Goal: Transaction & Acquisition: Register for event/course

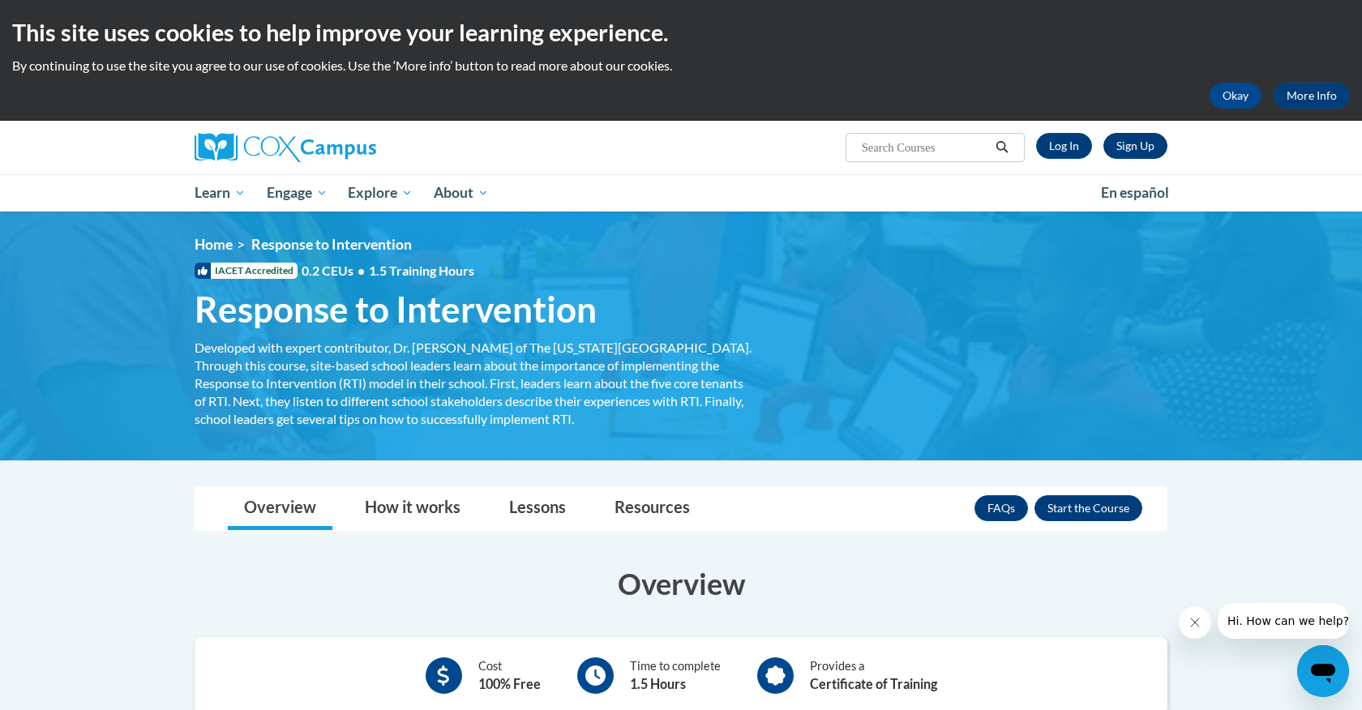
click at [1128, 148] on link "Sign Up" at bounding box center [1136, 146] width 64 height 26
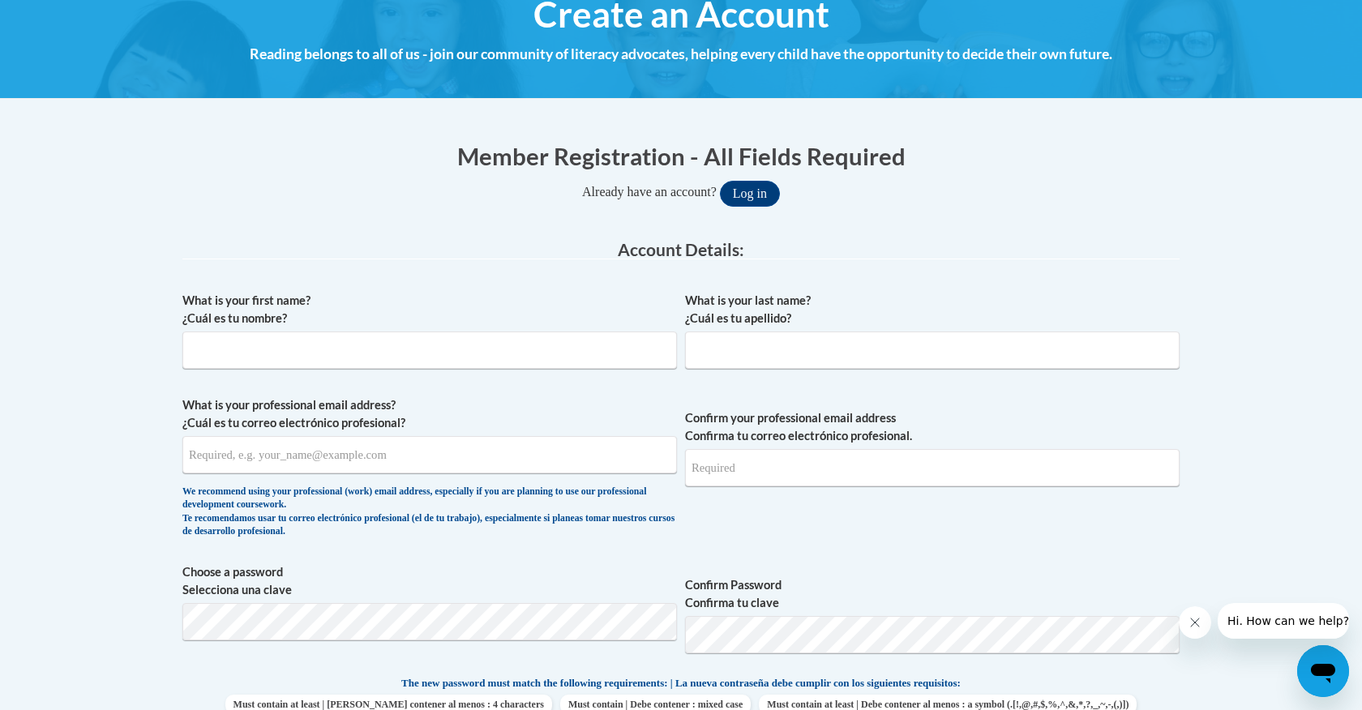
scroll to position [208, 0]
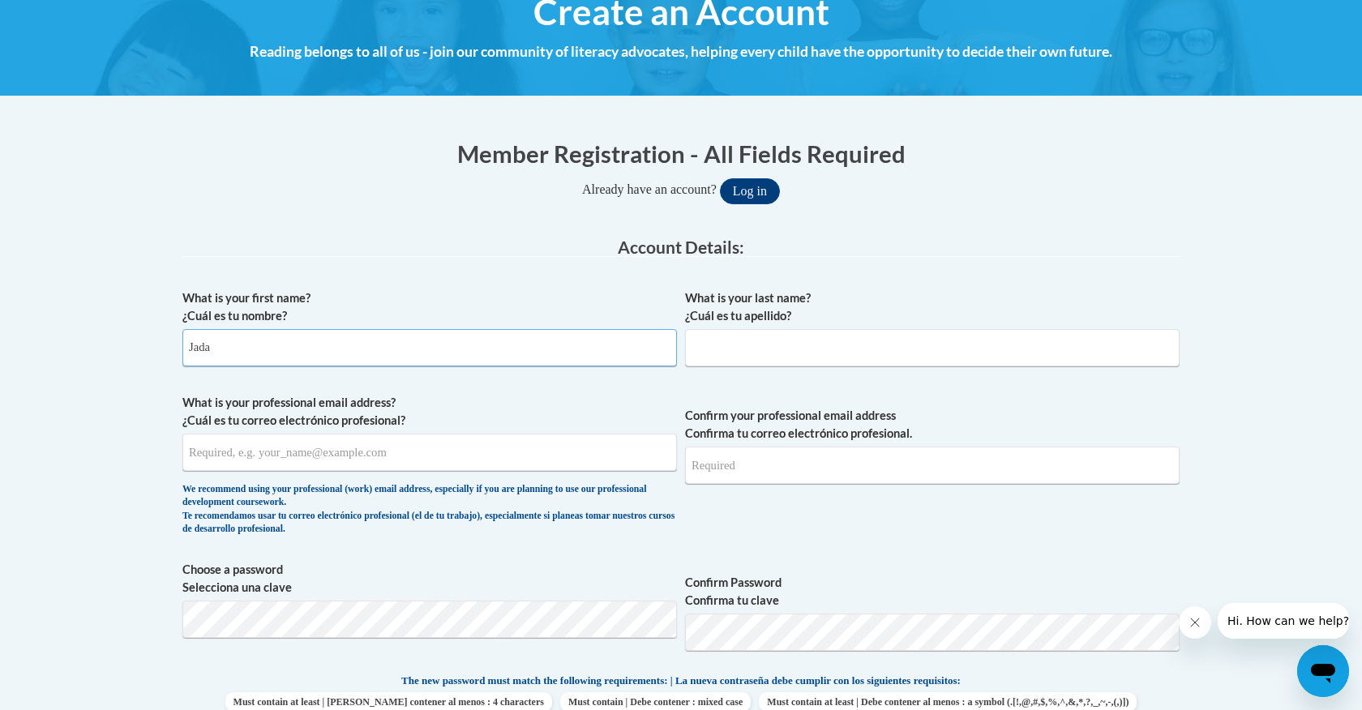
type input "Jada"
type input "Faulks"
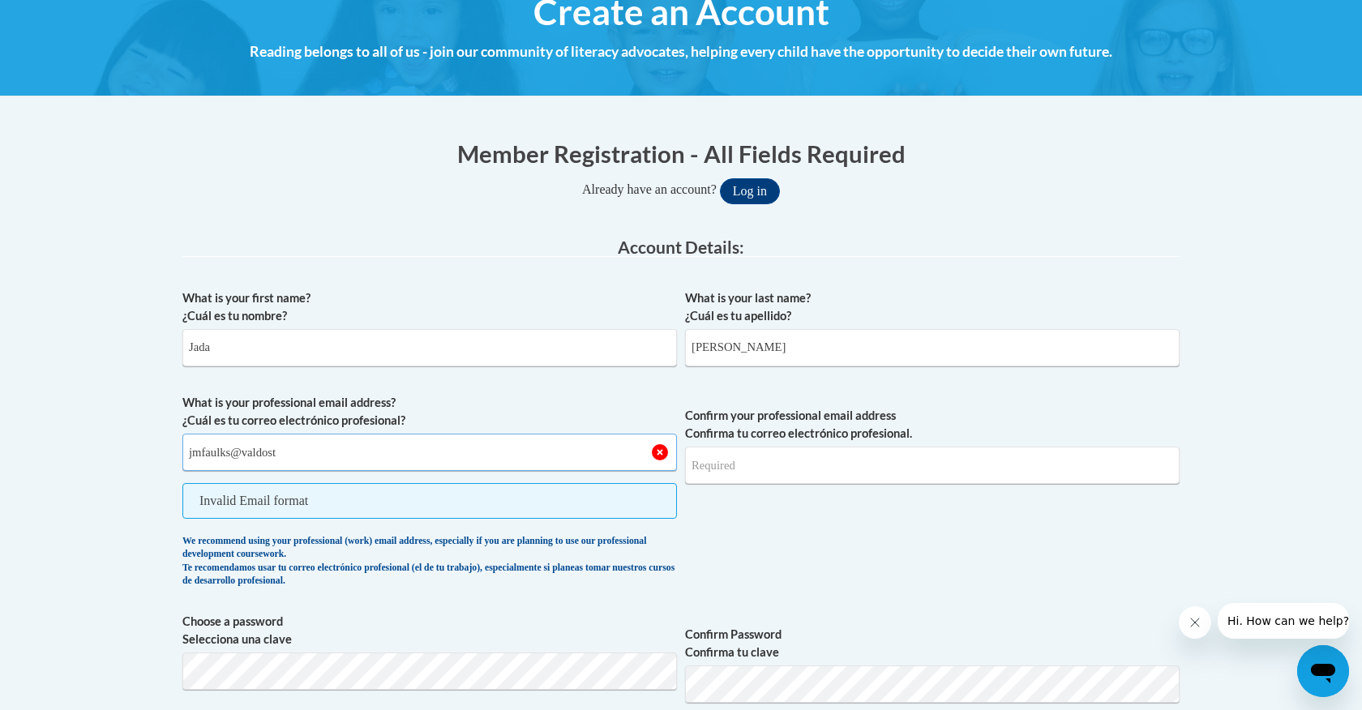
type input "jmfaulks@valdosta"
drag, startPoint x: 539, startPoint y: 448, endPoint x: 169, endPoint y: 458, distance: 370.7
paste input "jmfaulks@valdosta.edu"
type input "jmfaulks@valdosta.edu"
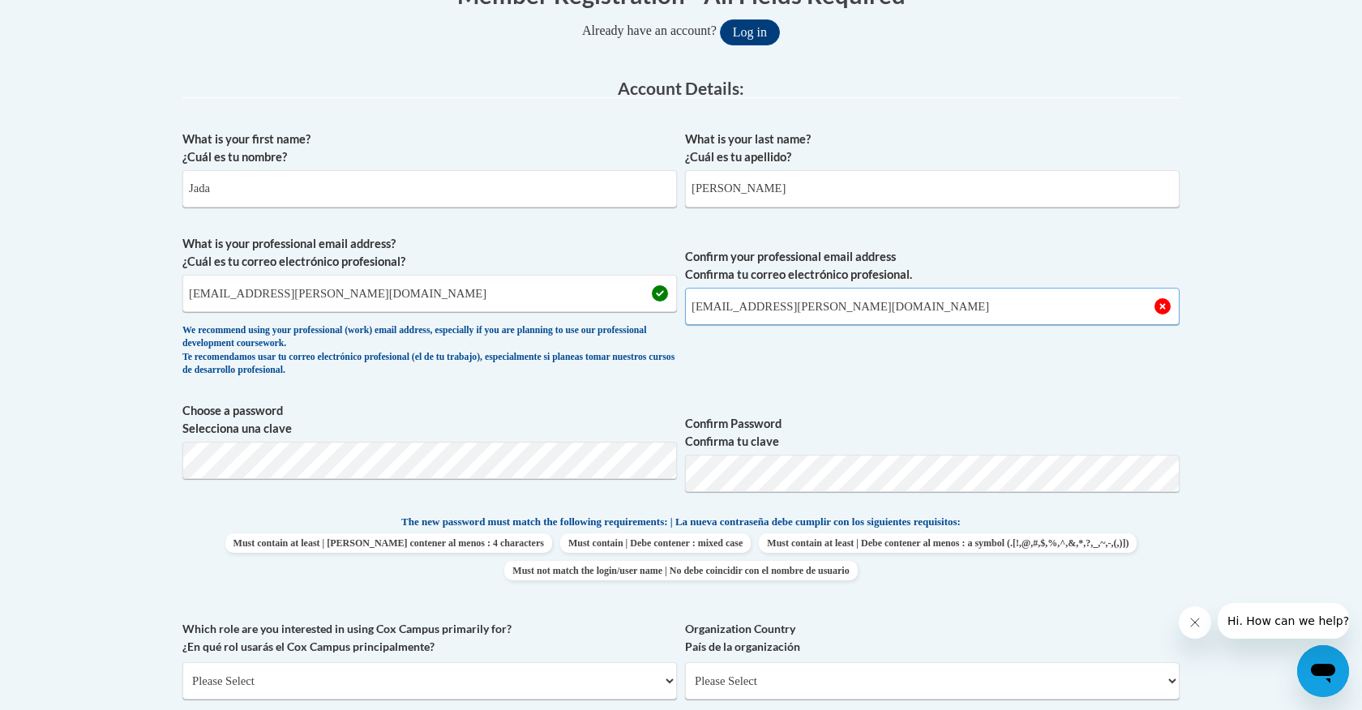
scroll to position [368, 0]
type input "jmfaulks@valdosta.edu"
click at [353, 465] on fieldset "Account Details: xcvbxvcb Biography New Photo (GIF / JPEG) What is your first n…" at bounding box center [680, 474] width 997 height 791
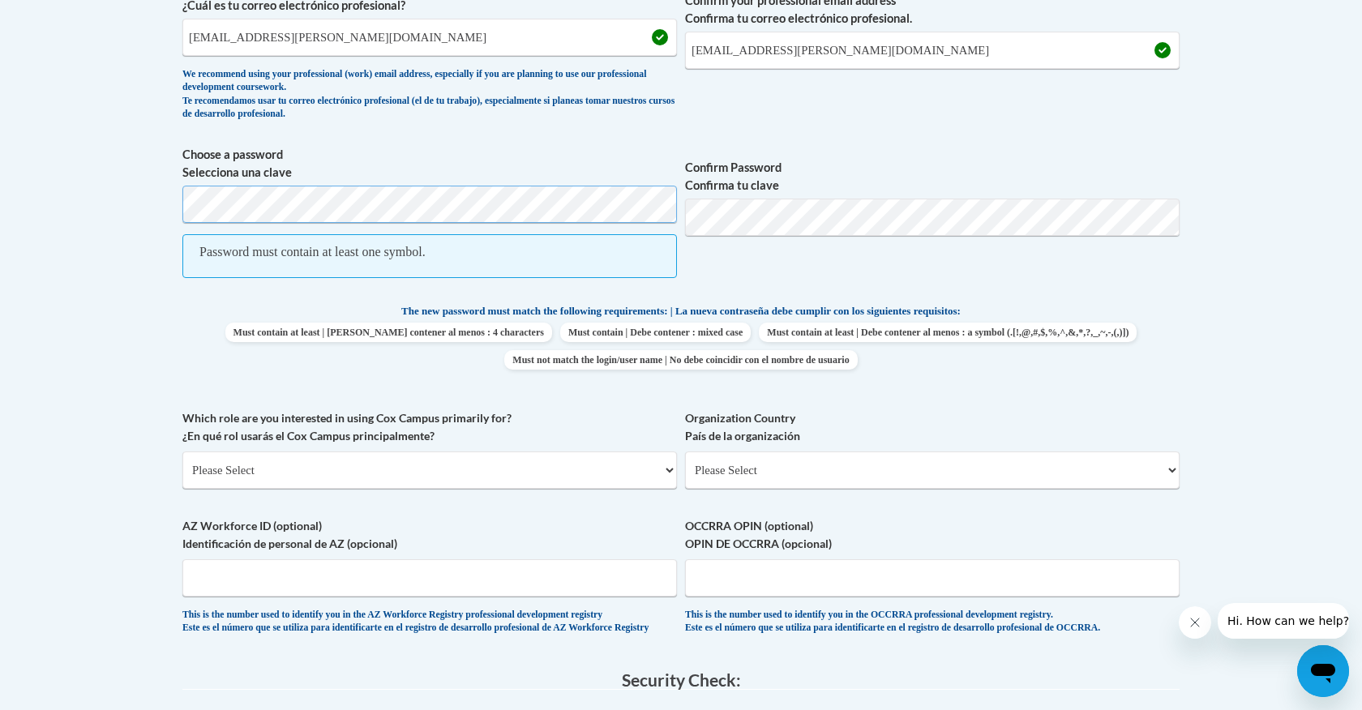
scroll to position [421, 0]
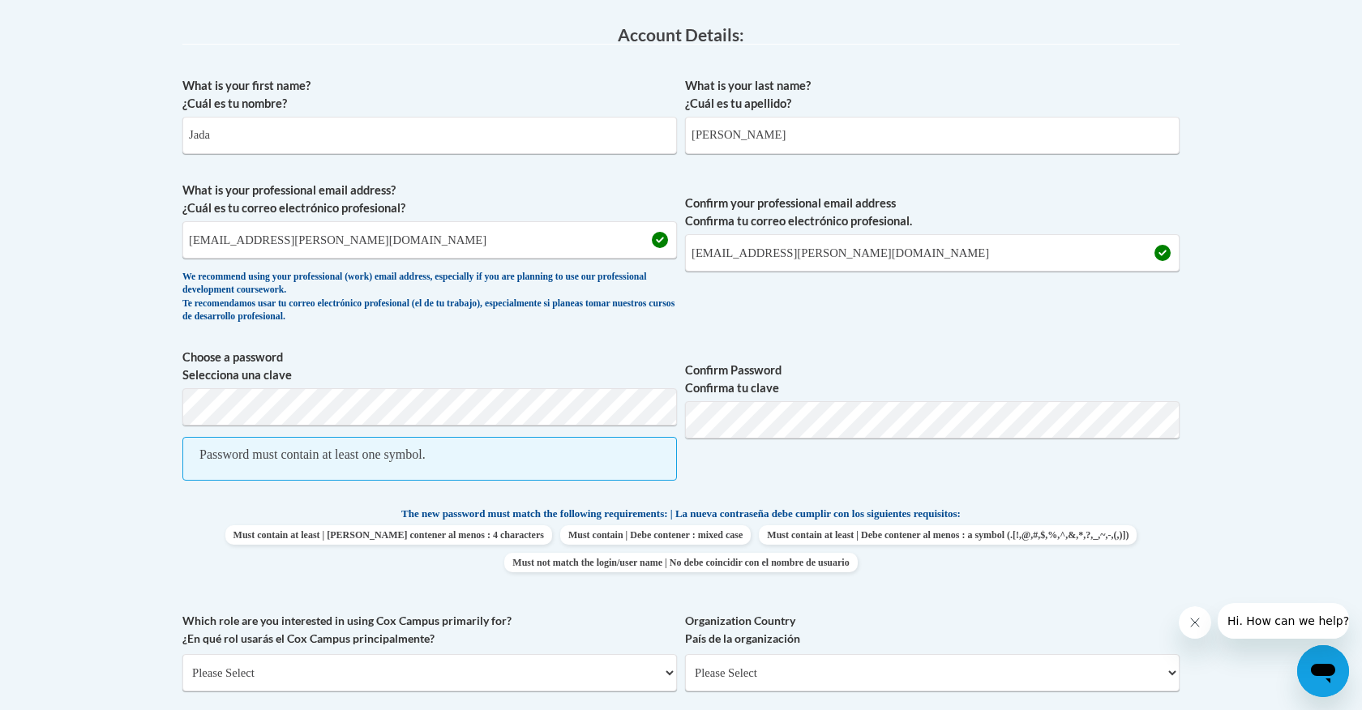
click at [1182, 404] on div "Member Registration - All Fields Required Already have an account? Log in Prefe…" at bounding box center [681, 564] width 1022 height 1312
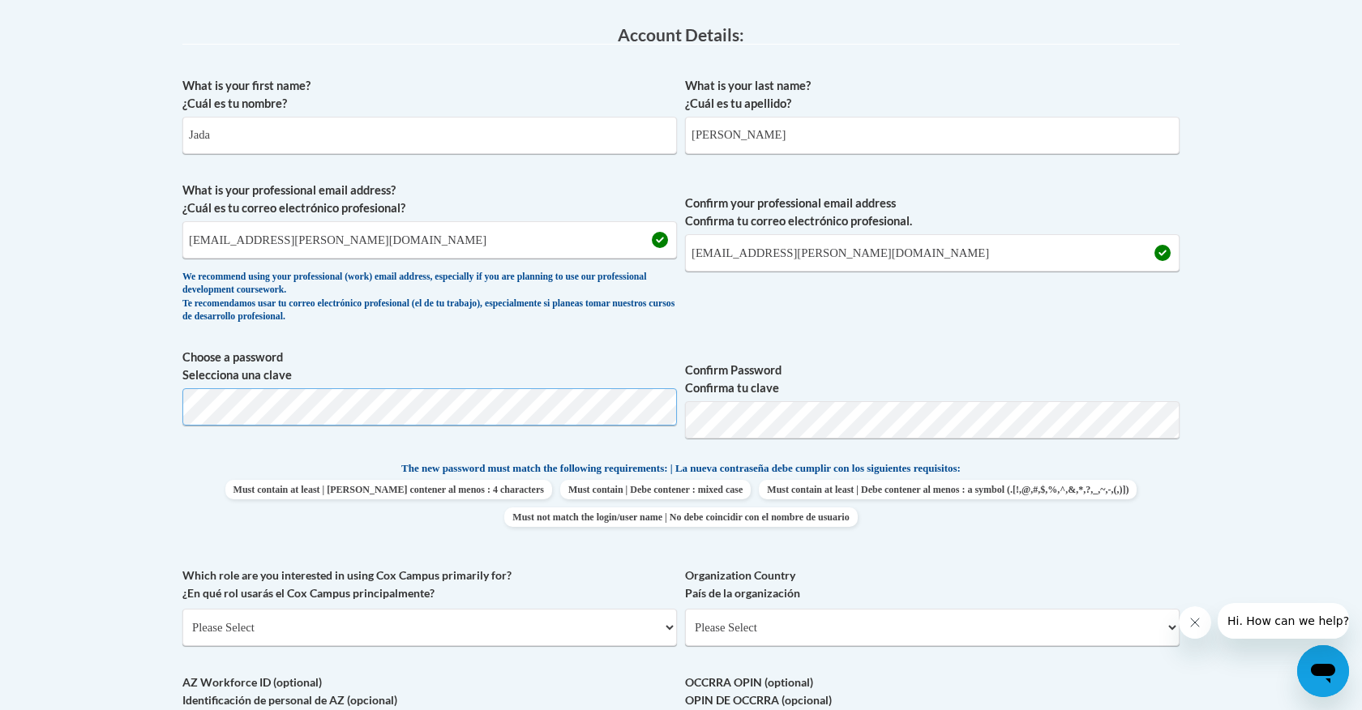
click at [124, 386] on body "This site uses cookies to help improve your learning experience. By continuing …" at bounding box center [681, 569] width 1362 height 1980
click at [799, 579] on label "Organization Country País de la organización" at bounding box center [932, 585] width 495 height 36
click at [799, 609] on select "Please Select United States | Estados Unidos Outside of the United States | Fue…" at bounding box center [932, 627] width 495 height 37
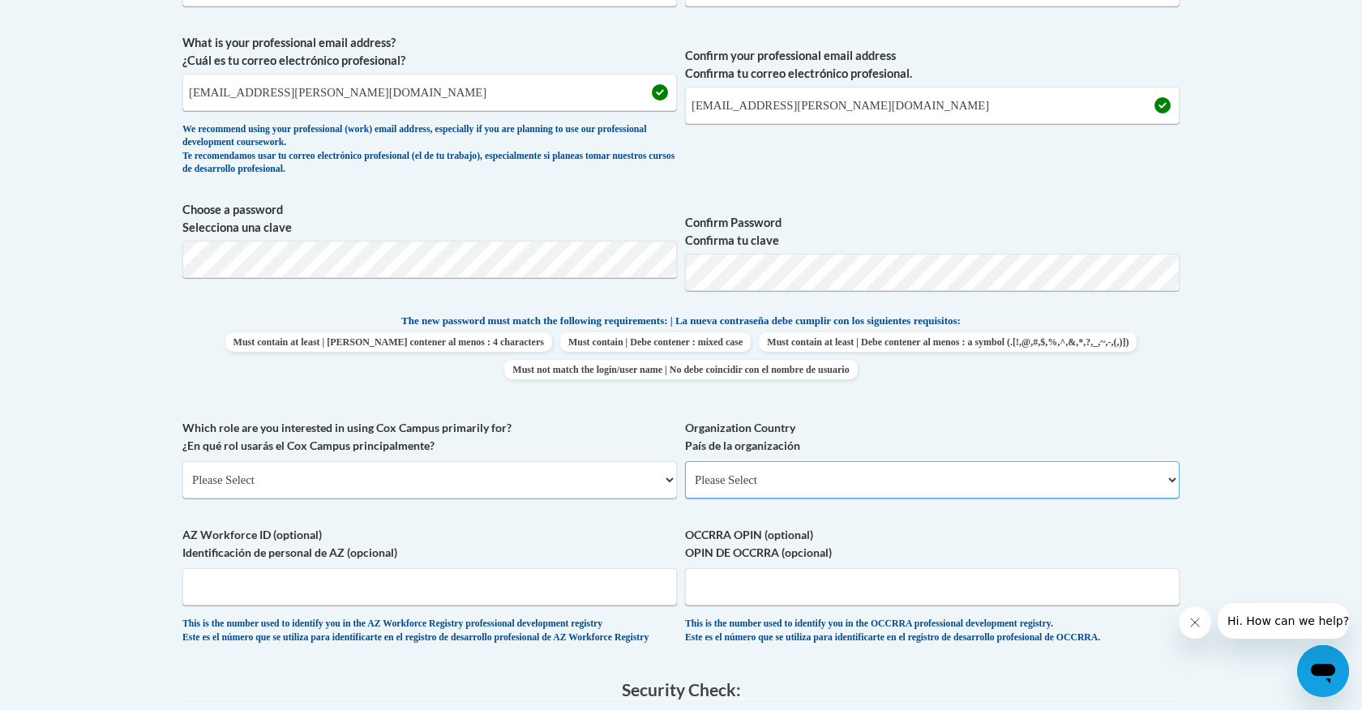
scroll to position [586, 0]
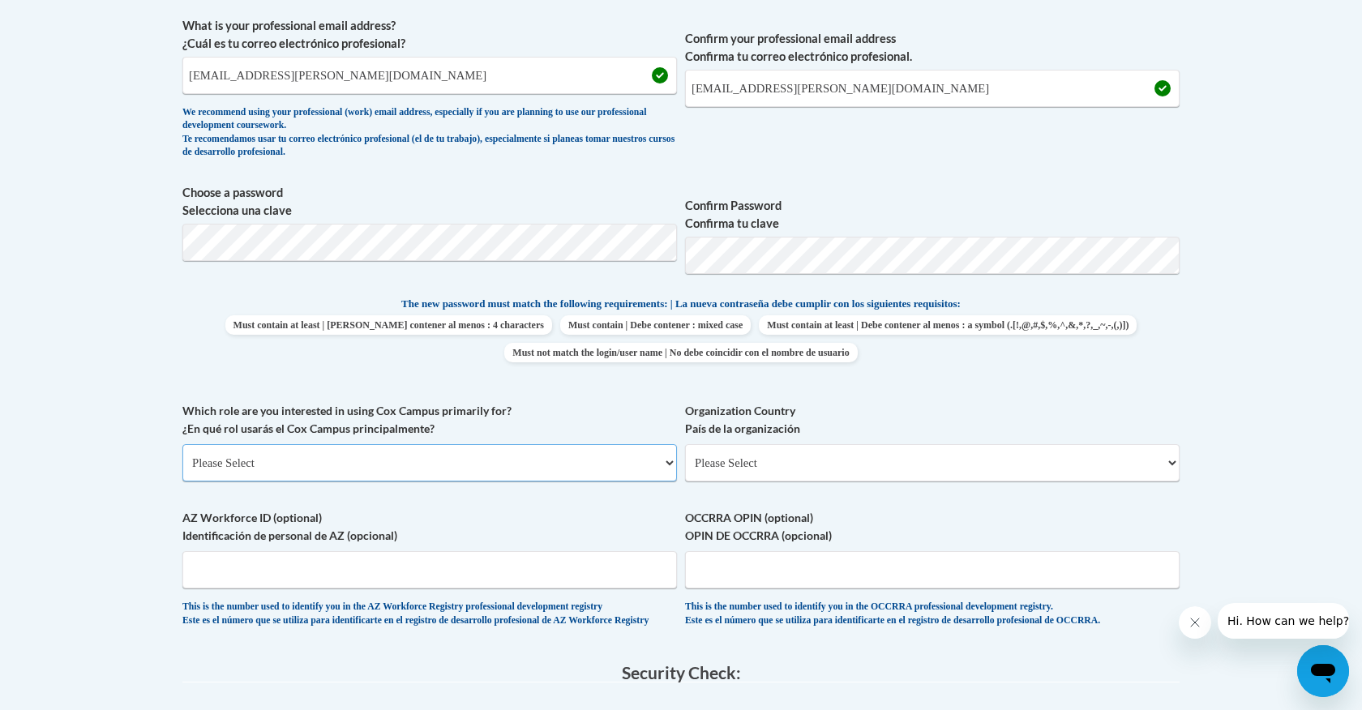
select select "5a18ea06-2b54-4451-96f2-d152daf9eac5"
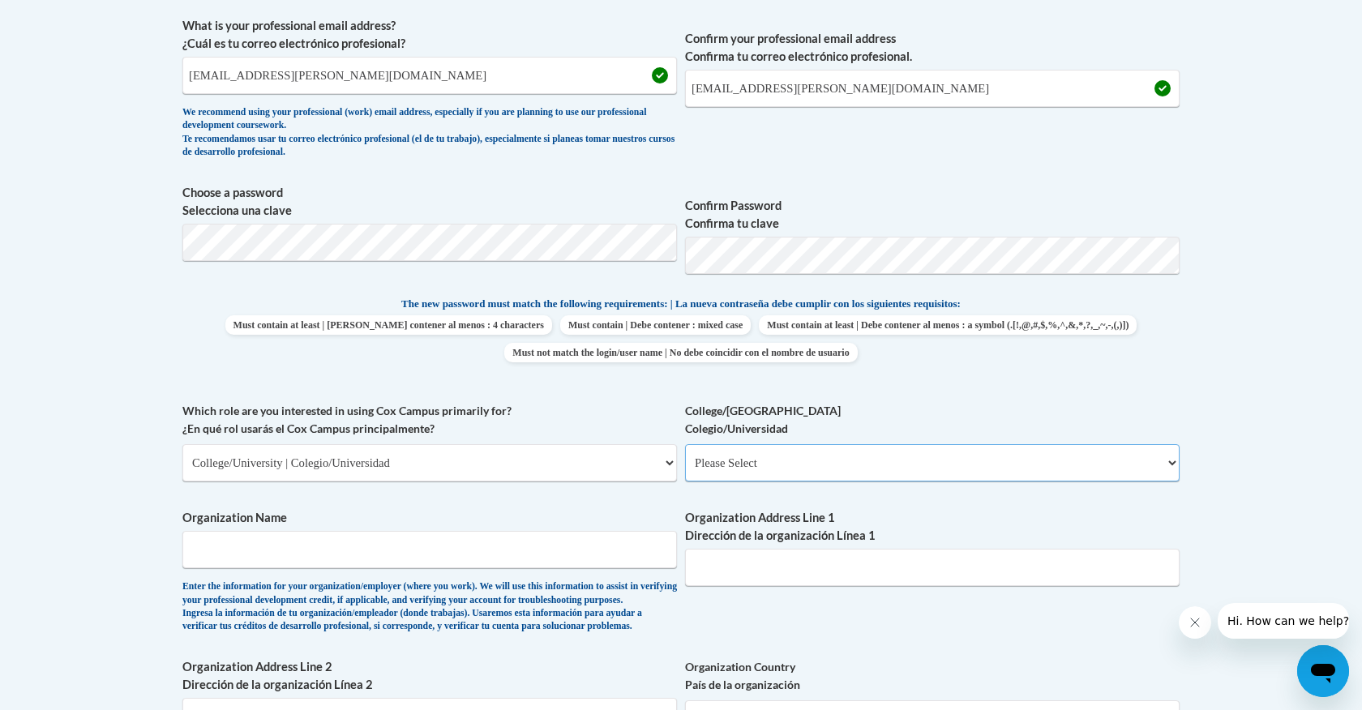
select select "99b32b07-cffc-426c-8bf6-0cd77760d84b"
click at [571, 509] on label "Organization Name" at bounding box center [429, 518] width 495 height 18
click at [571, 531] on input "Organization Name" at bounding box center [429, 549] width 495 height 37
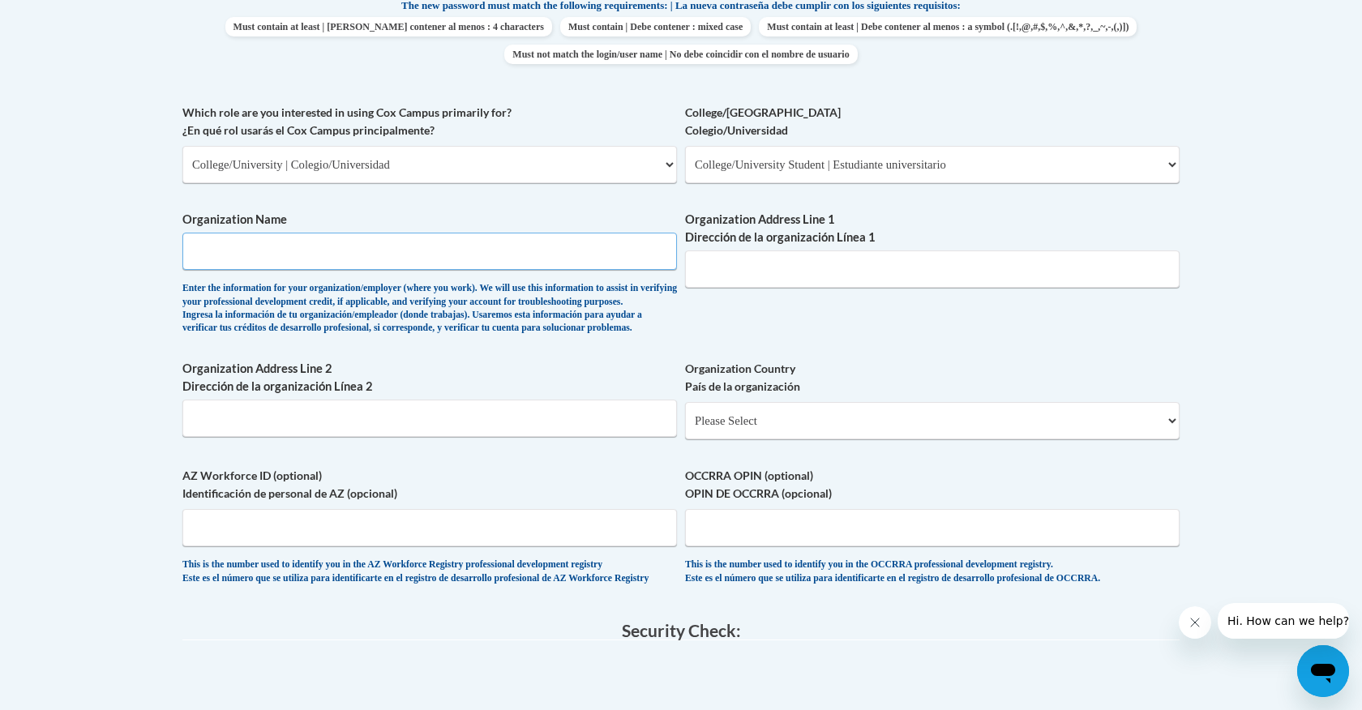
scroll to position [888, 0]
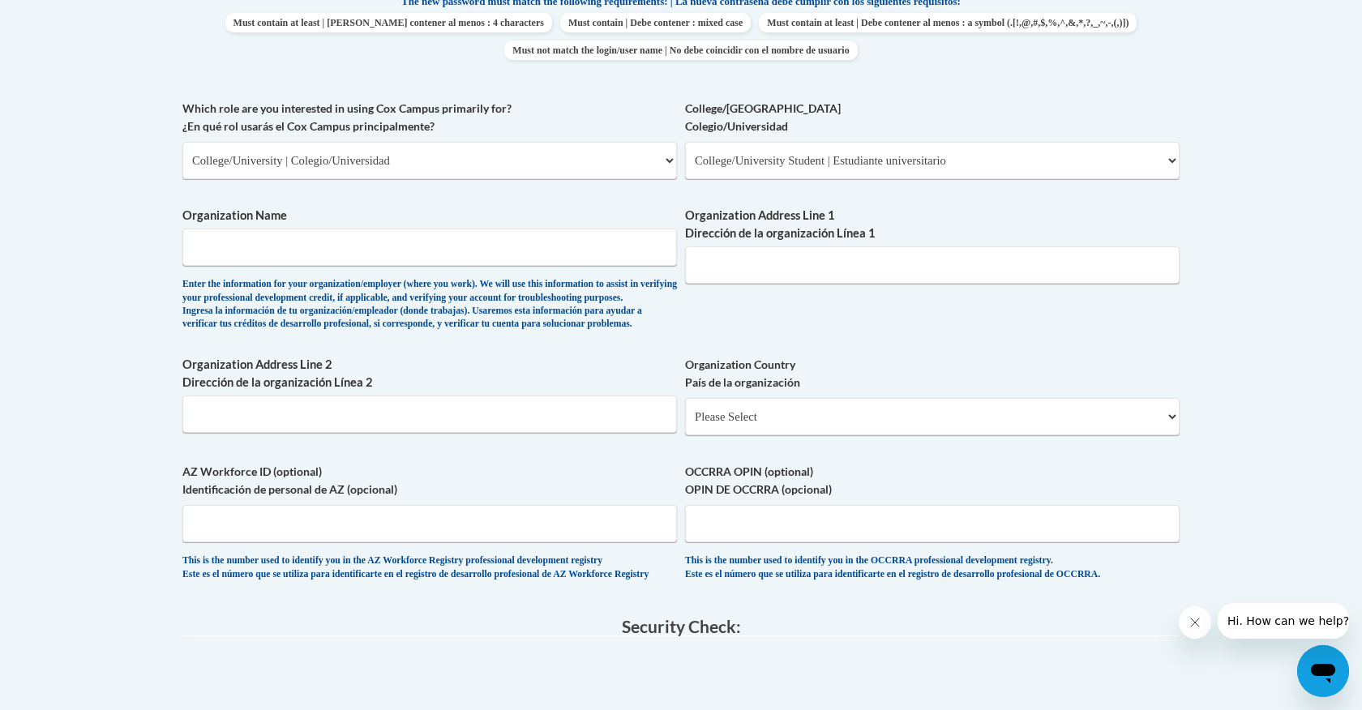
click at [649, 320] on div "Enter the information for your organization/employer (where you work). We will …" at bounding box center [429, 305] width 495 height 54
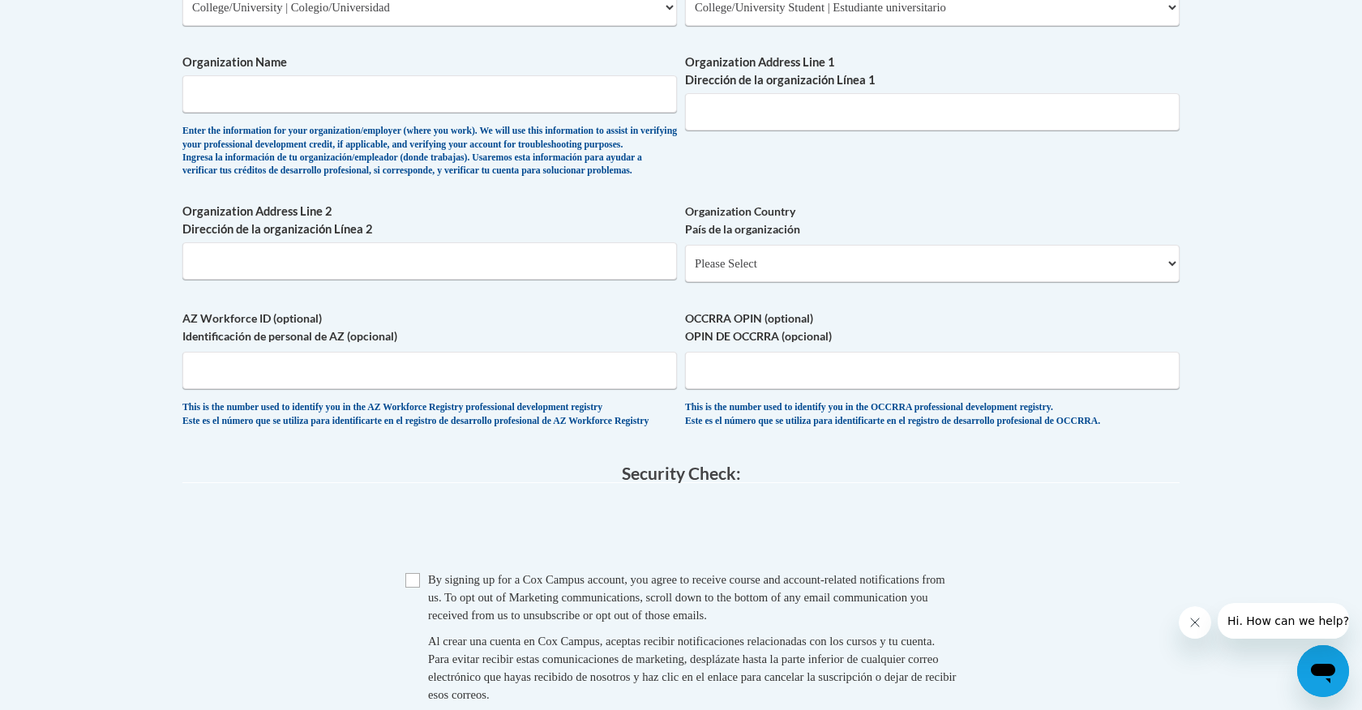
scroll to position [1045, 0]
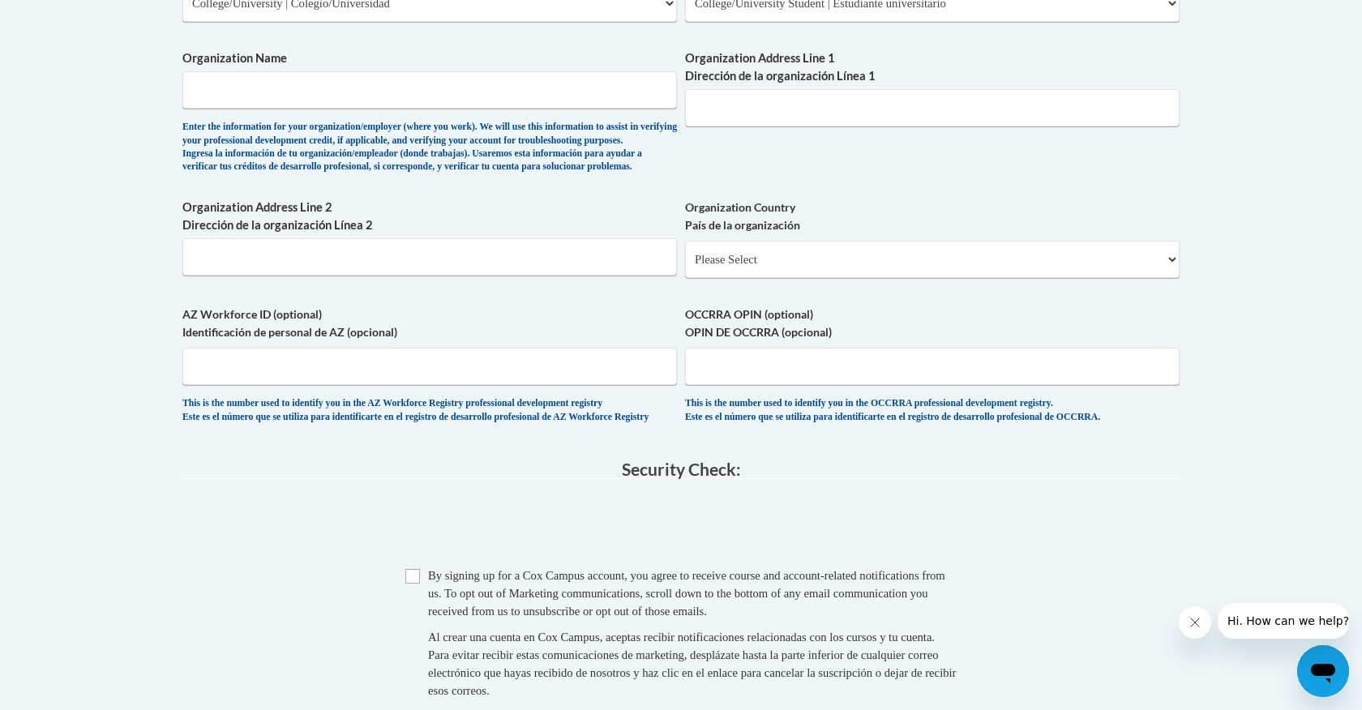
click at [408, 584] on input "Checkbox" at bounding box center [412, 576] width 15 height 15
checkbox input "true"
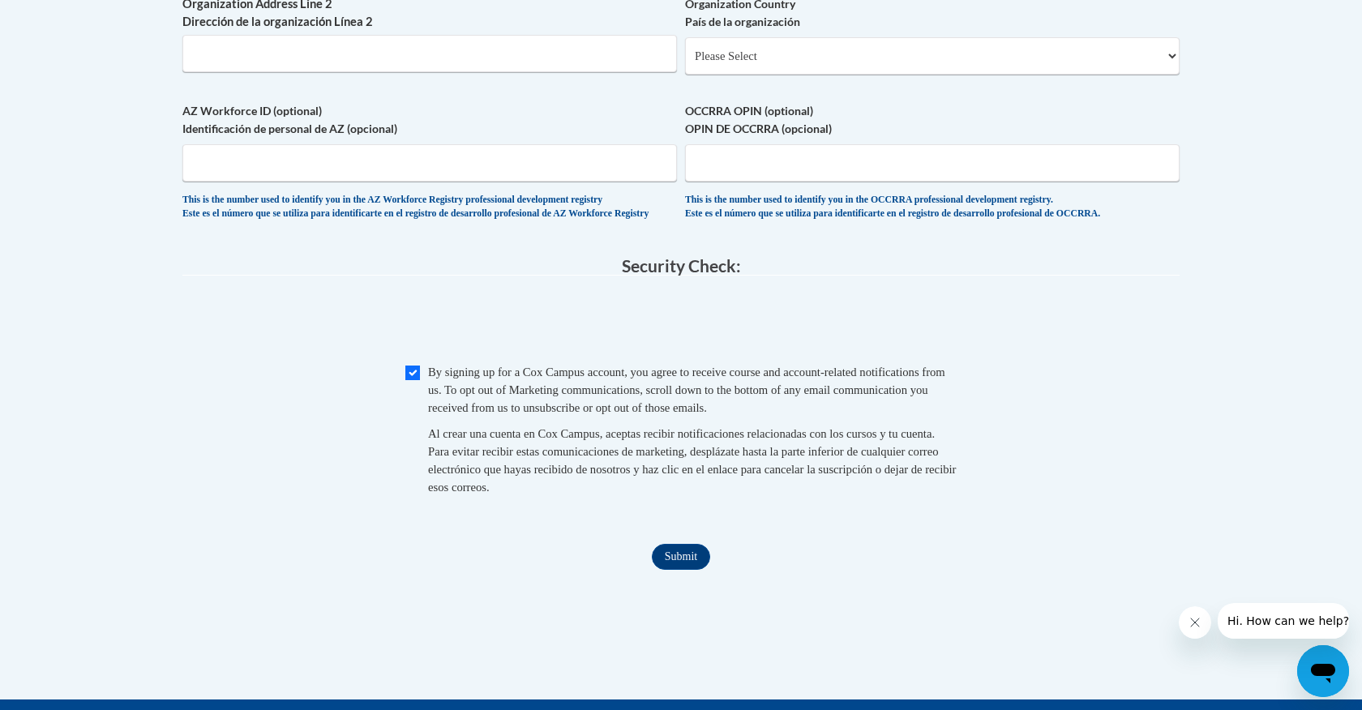
scroll to position [1258, 0]
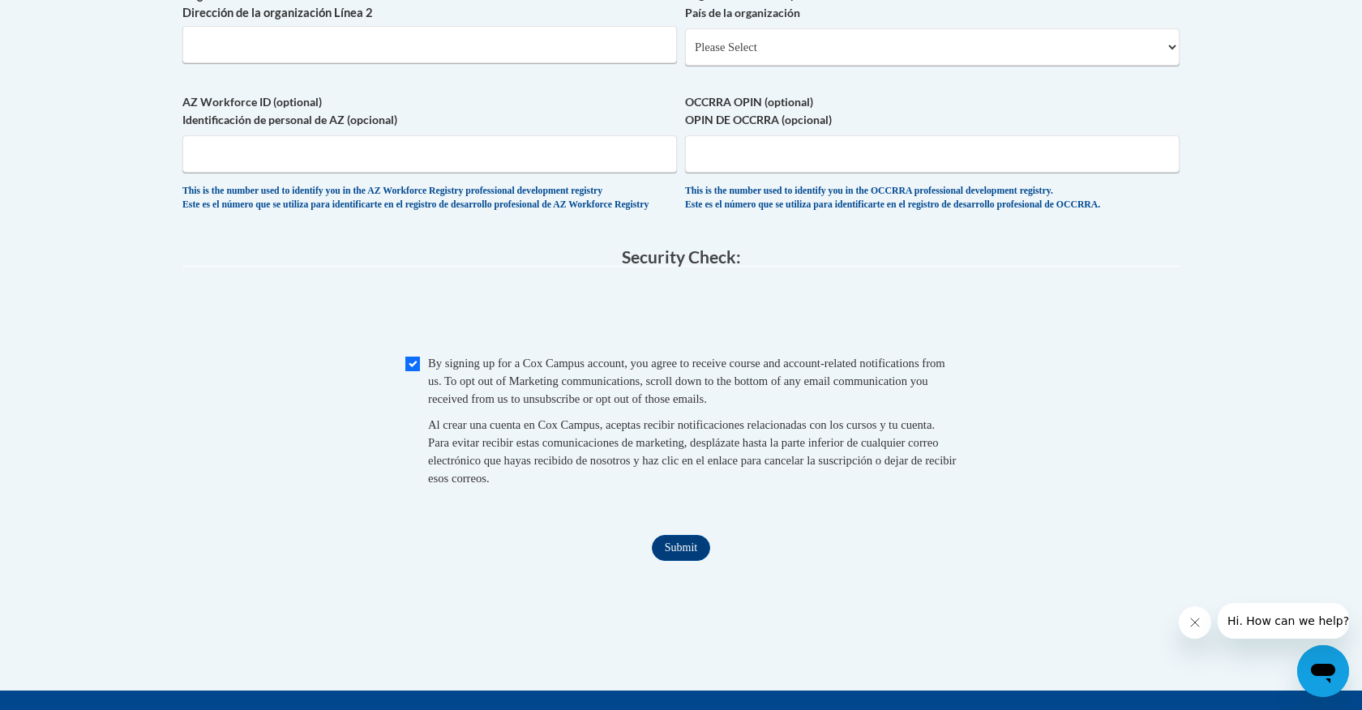
click at [676, 561] on input "Submit" at bounding box center [681, 548] width 58 height 26
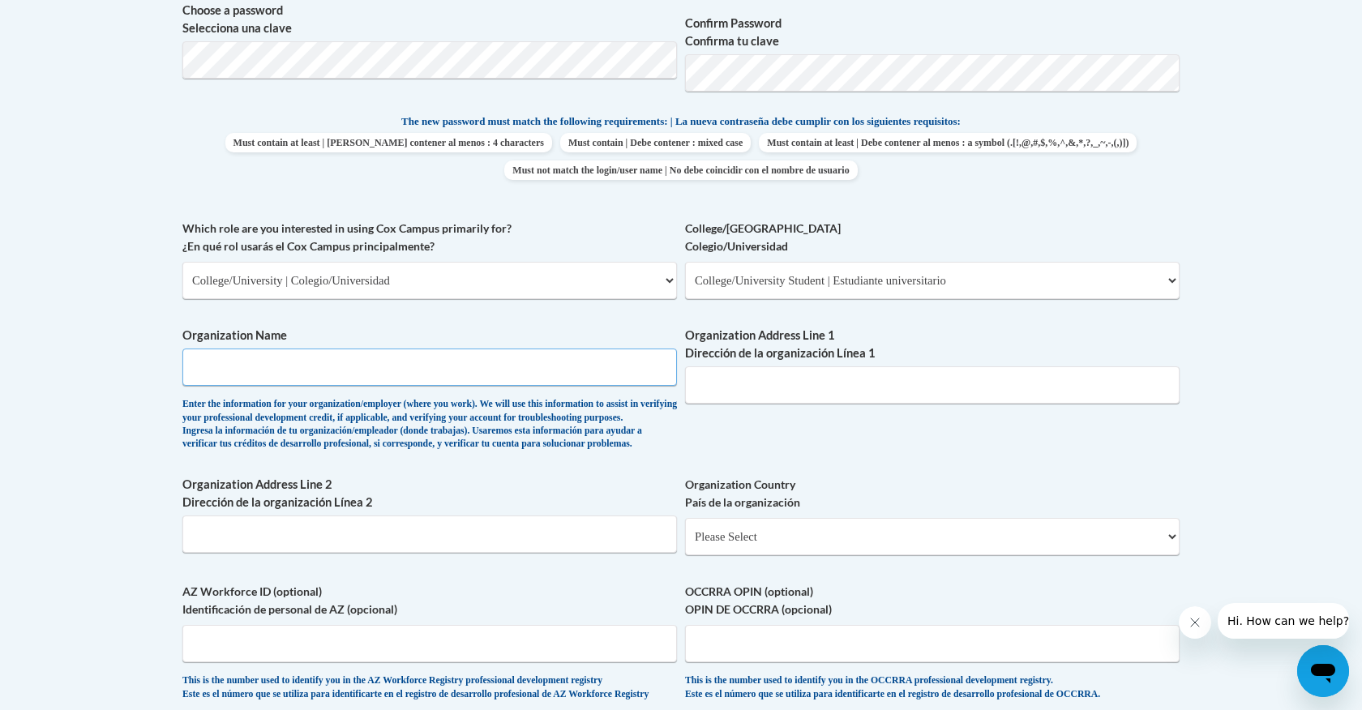
click at [416, 367] on input "Organization Name" at bounding box center [429, 367] width 495 height 37
type input "Valdosta State University"
click at [827, 367] on input "Organization Address Line 1 Dirección de la organización Línea 1" at bounding box center [932, 385] width 495 height 37
paste input "1500 N Patterson St, Valdosta, GA 31698"
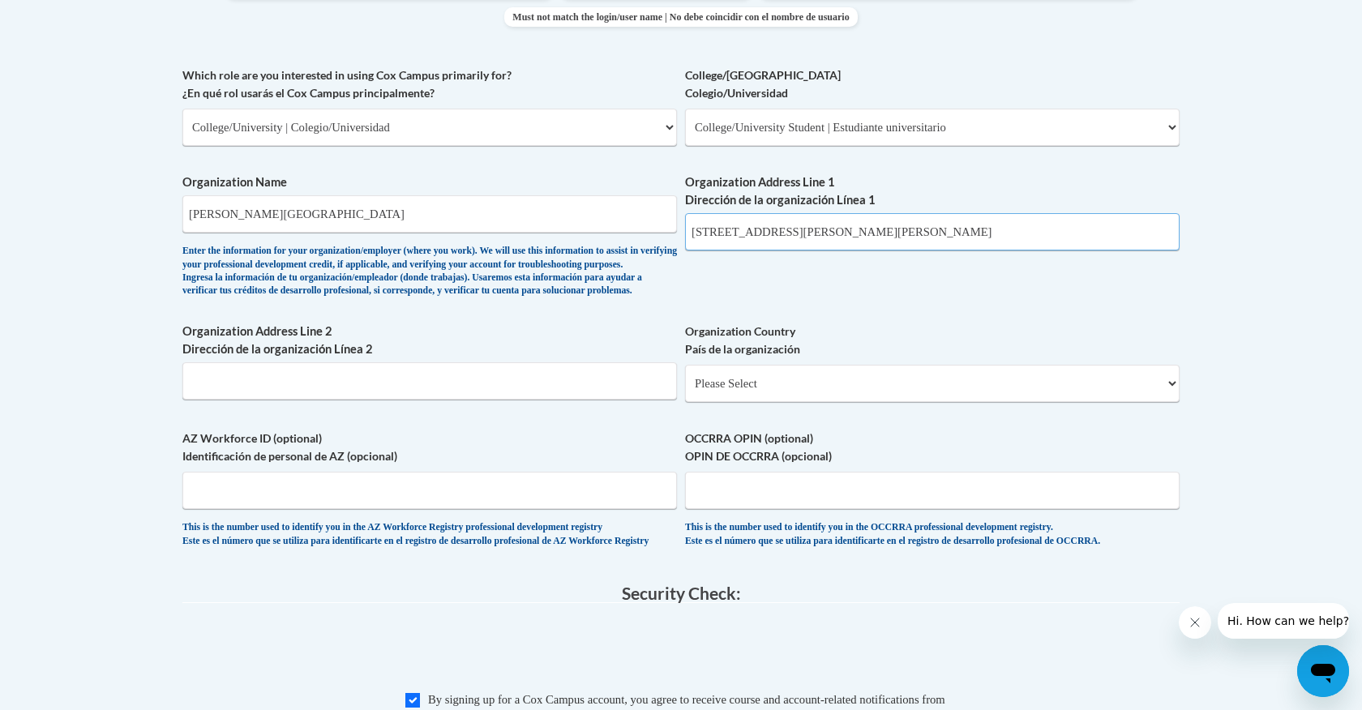
scroll to position [921, 0]
type input "1500 N Patterson St, Valdosta, GA 31698"
select select "ad49bcad-a171-4b2e-b99c-48b446064914"
select select
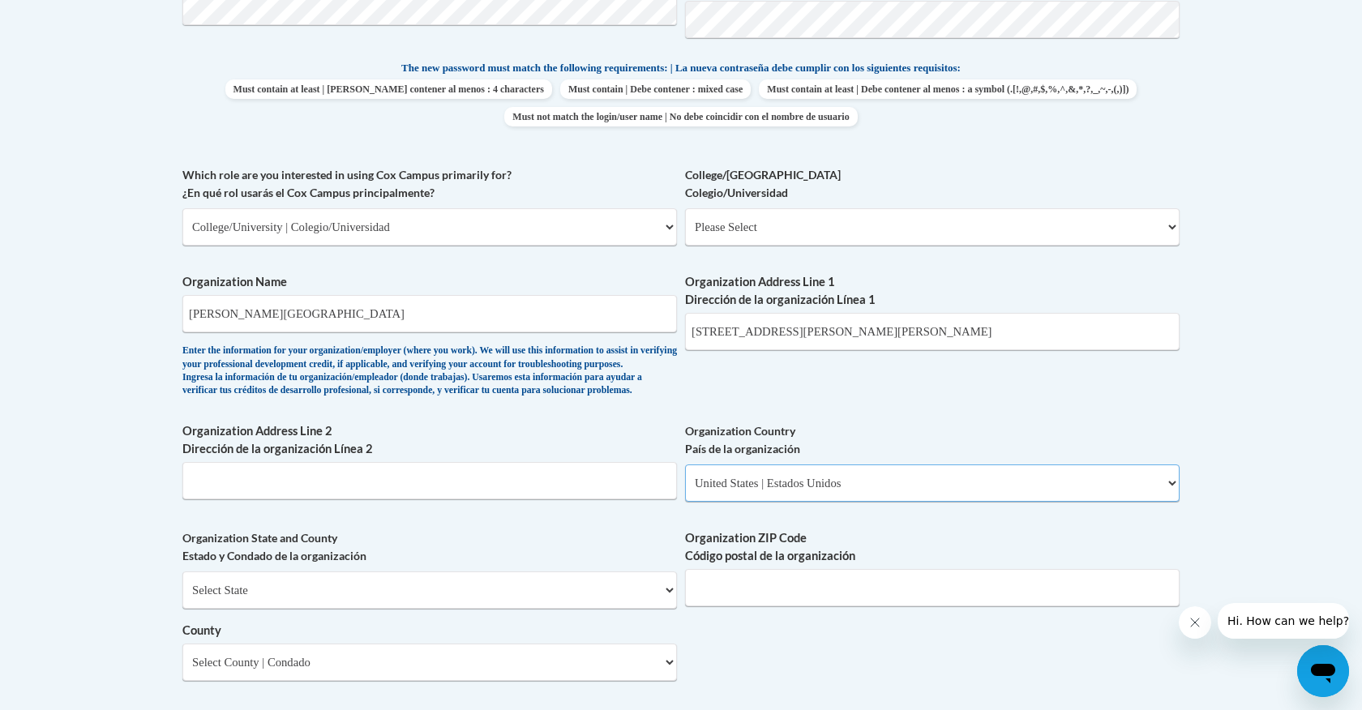
scroll to position [765, 0]
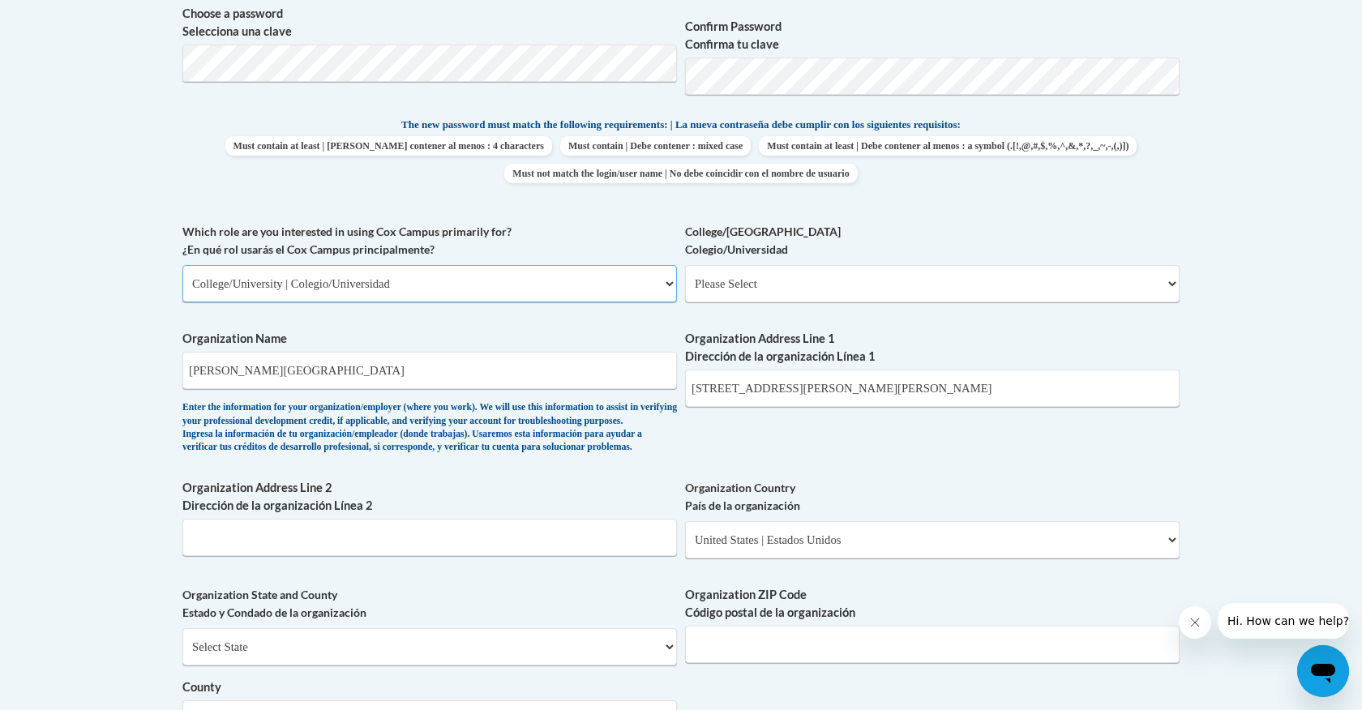
select select "fbf2d438-af2f-41f8-98f1-81c410e29de3"
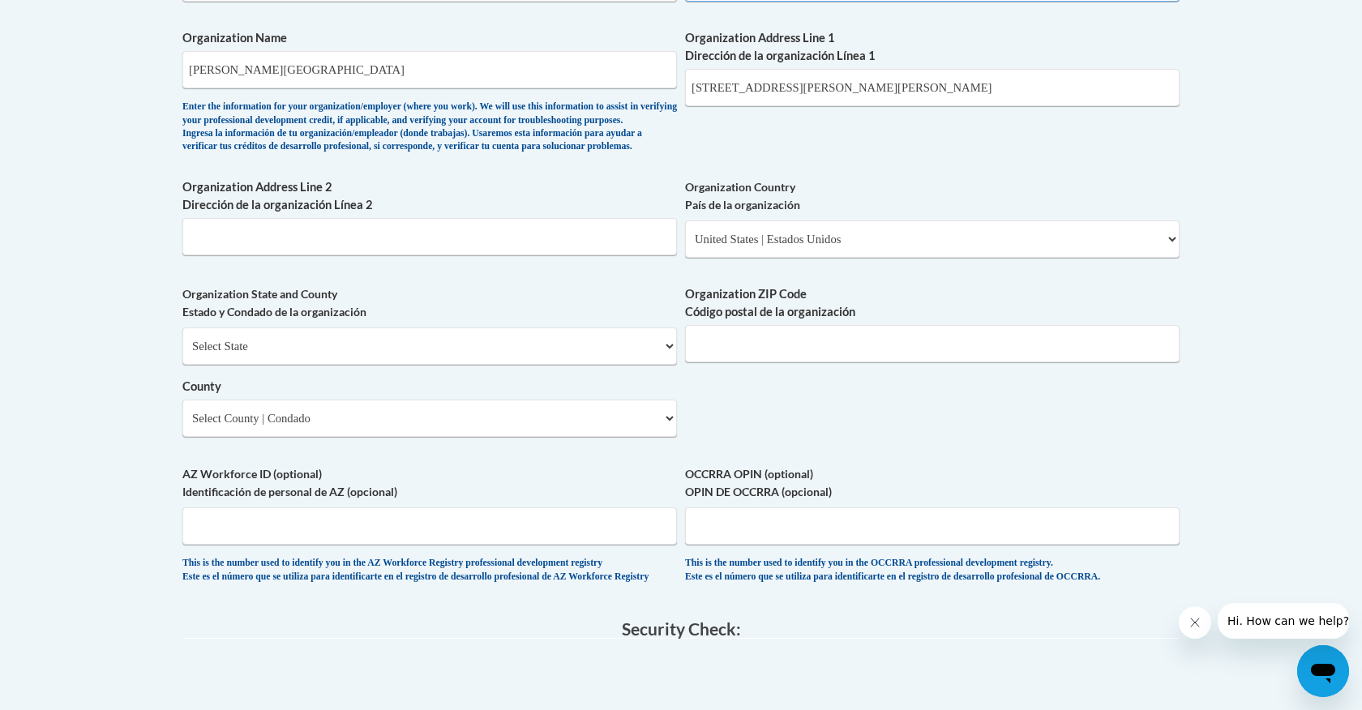
scroll to position [1071, 0]
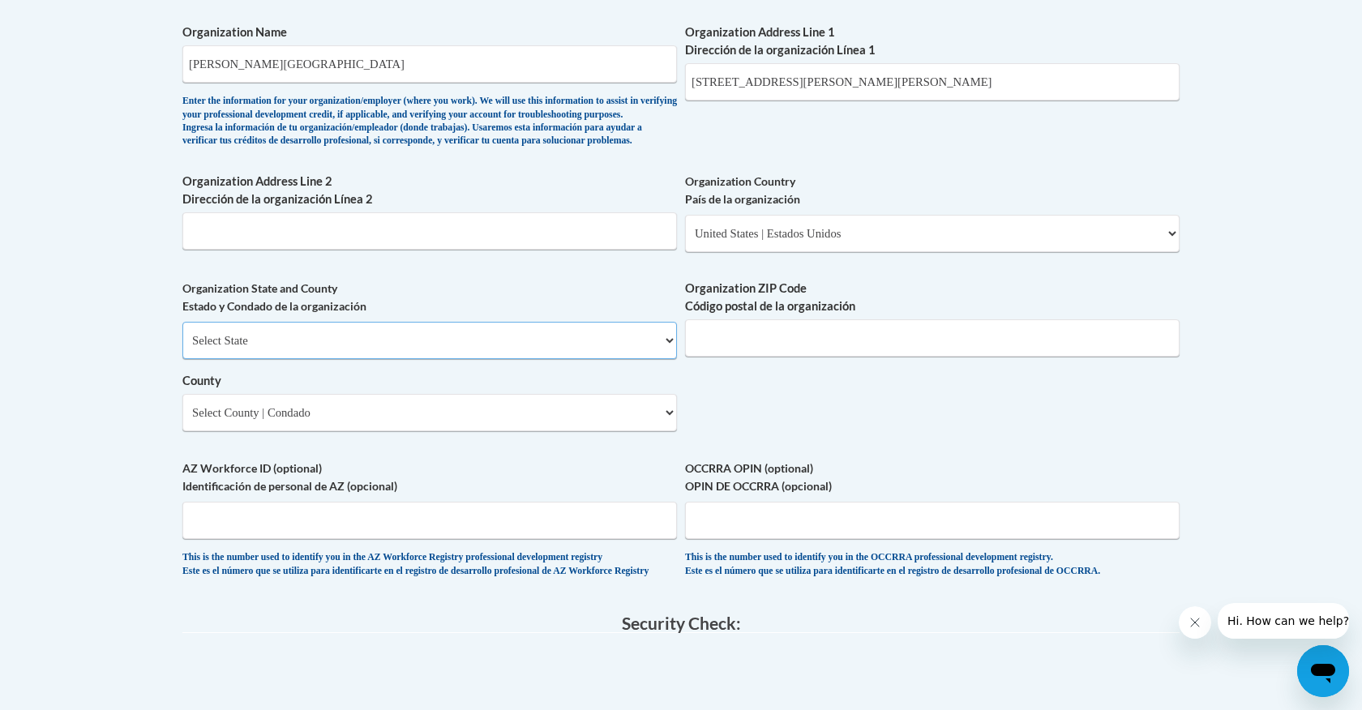
select select "Georgia"
click at [238, 416] on select "County" at bounding box center [429, 412] width 495 height 37
select select "Lowndes"
type input "31698"
drag, startPoint x: 918, startPoint y: 72, endPoint x: 805, endPoint y: 66, distance: 112.9
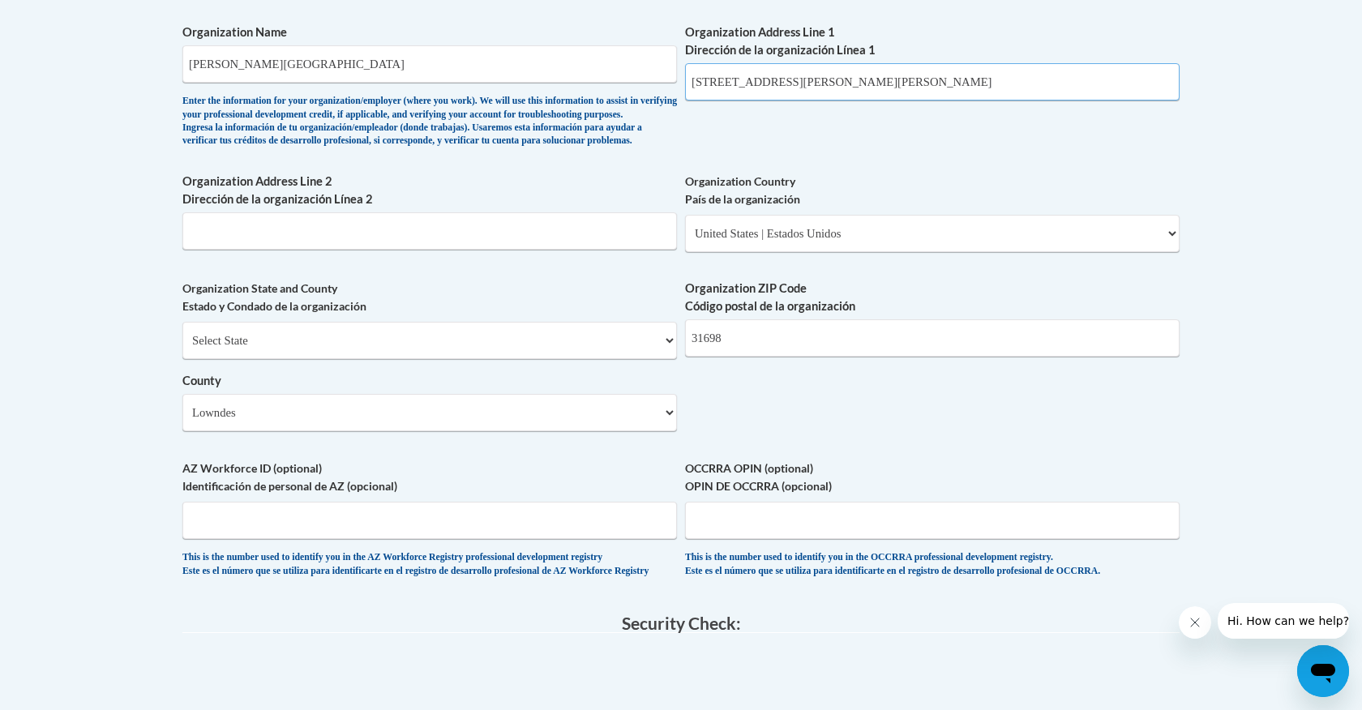
click at [805, 66] on input "1500 N Patterson St, Valdosta, GA 31698" at bounding box center [932, 81] width 495 height 37
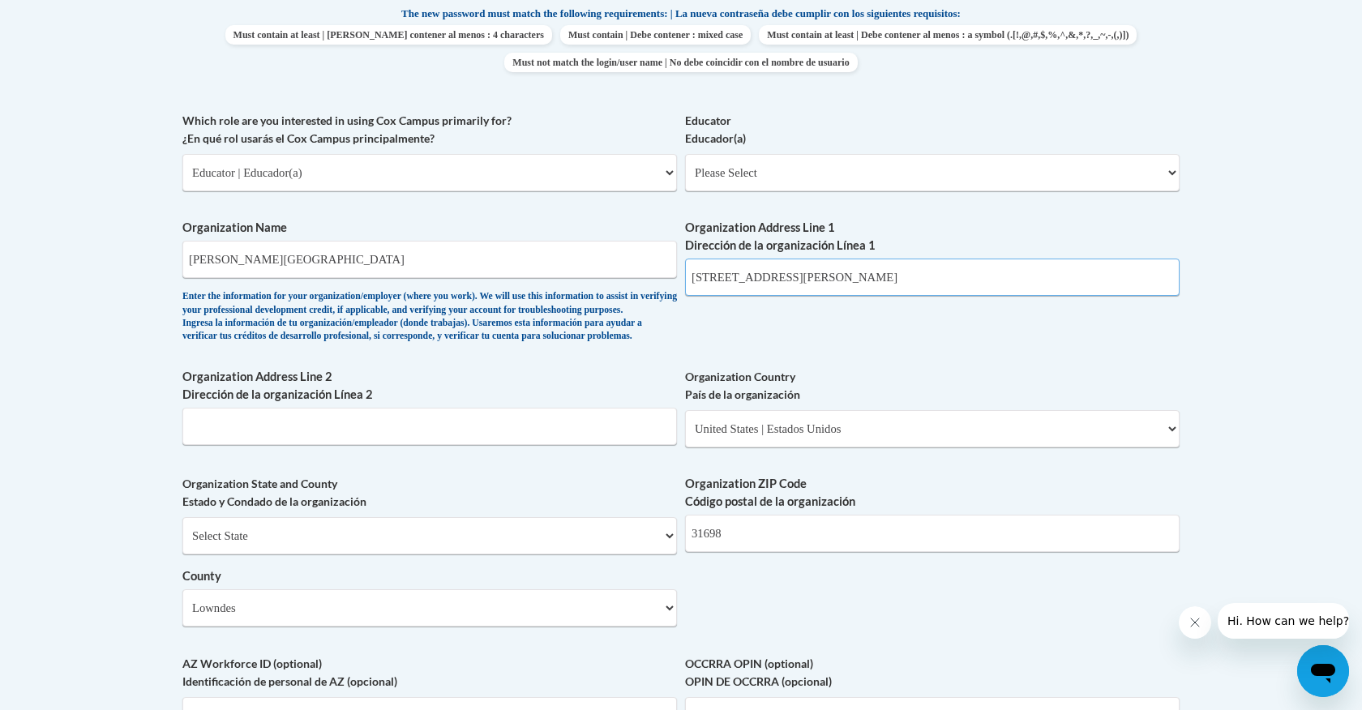
scroll to position [864, 0]
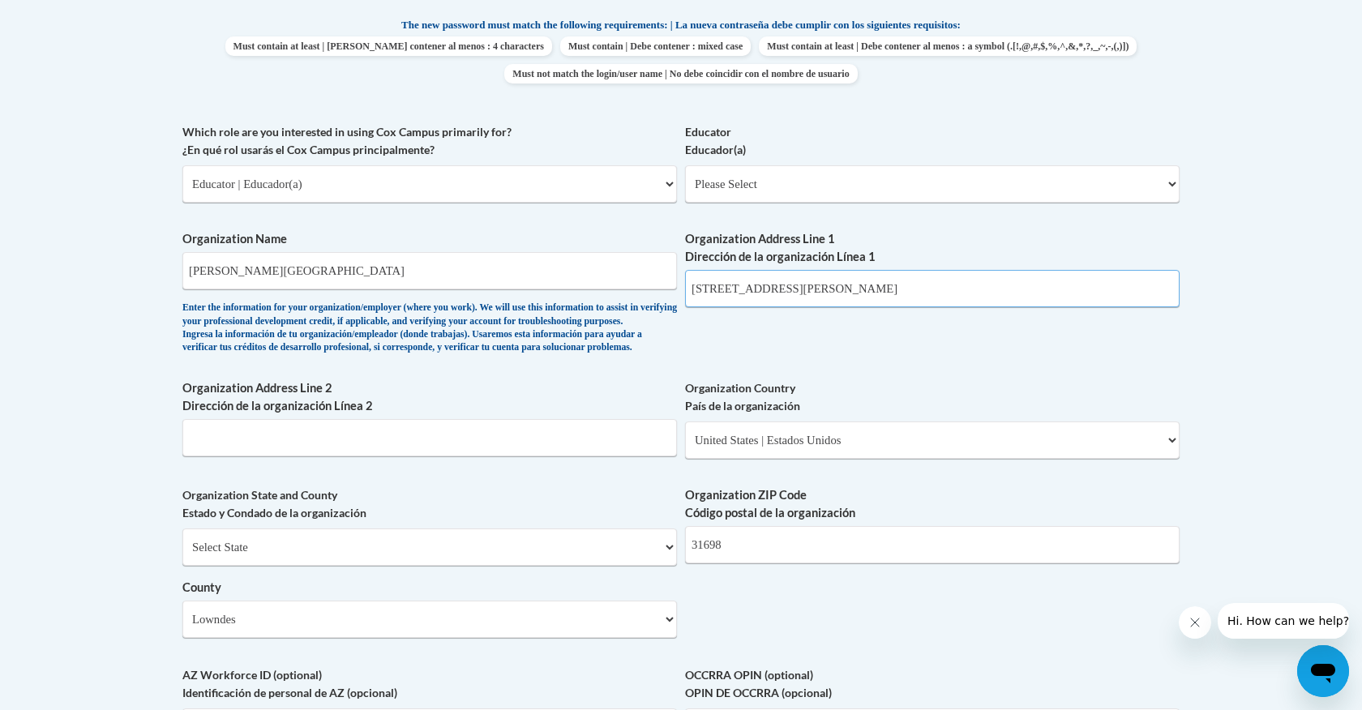
type input "1500 N Patterson St"
click at [821, 358] on div "What is your first name? ¿Cuál es tu nombre? Jada What is your last name? ¿Cuál…" at bounding box center [680, 213] width 997 height 1176
select select "5a18ea06-2b54-4451-96f2-d152daf9eac5"
select select "null"
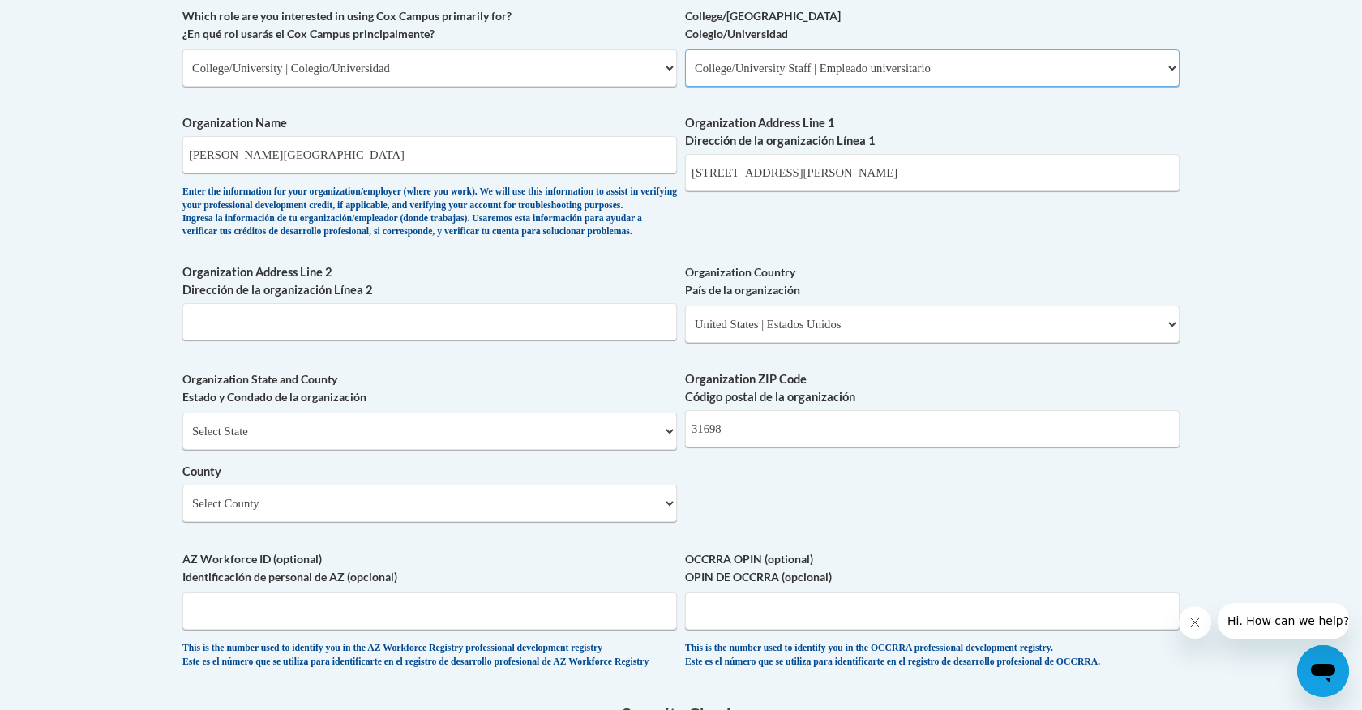
scroll to position [979, 0]
select select "99b32b07-cffc-426c-8bf6-0cd77760d84b"
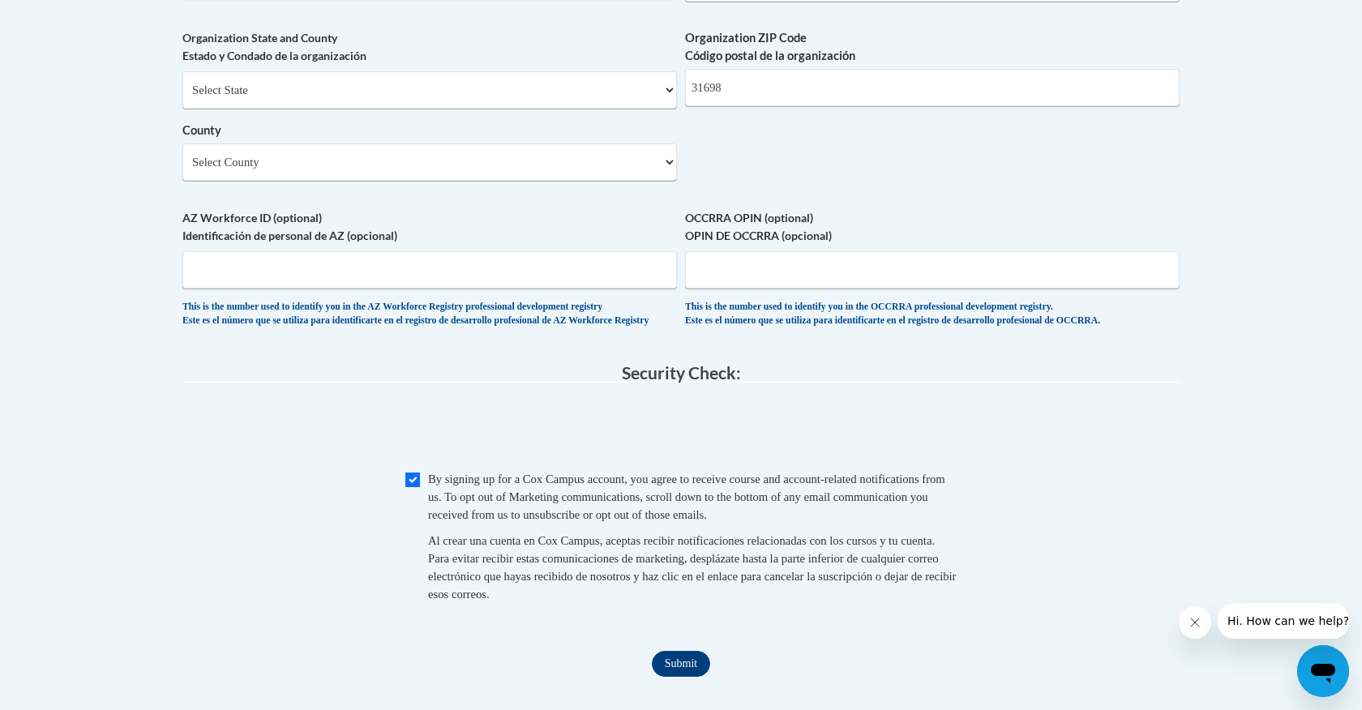
scroll to position [1380, 0]
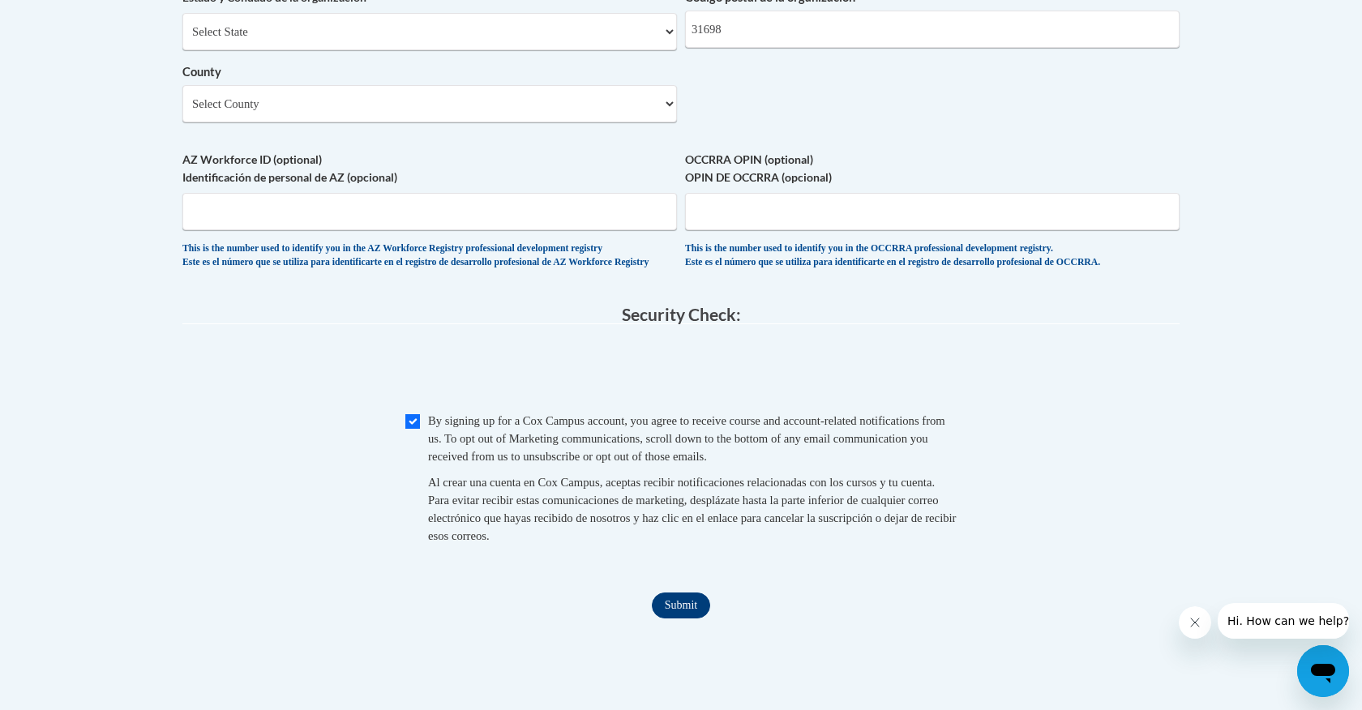
click at [680, 613] on input "Submit" at bounding box center [681, 606] width 58 height 26
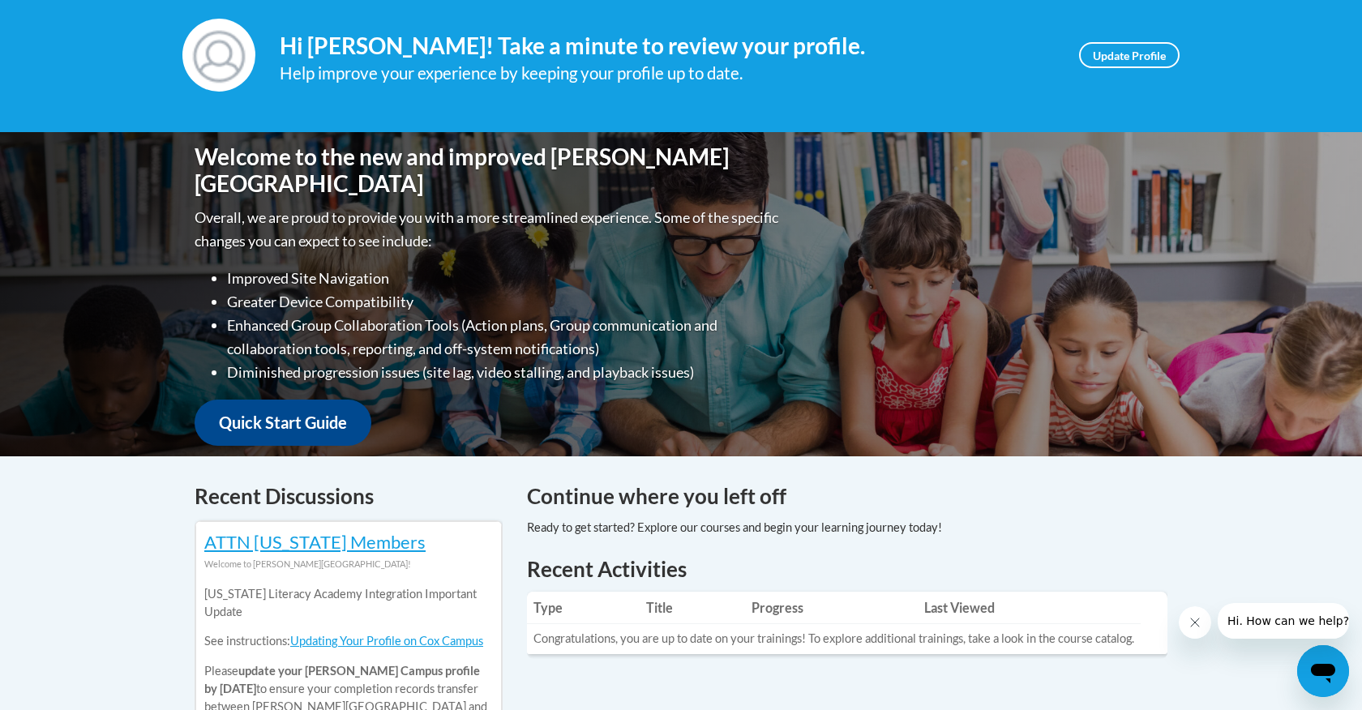
scroll to position [102, 0]
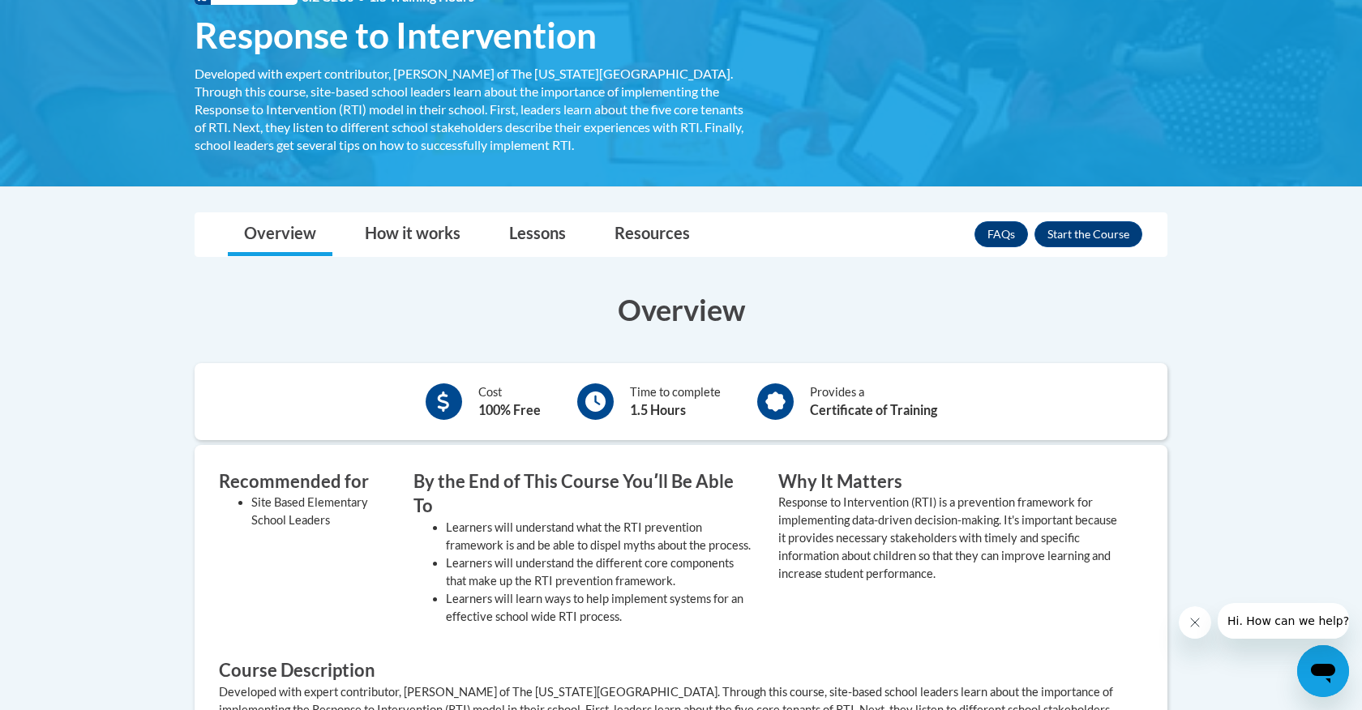
scroll to position [459, 0]
